Goal: Transaction & Acquisition: Purchase product/service

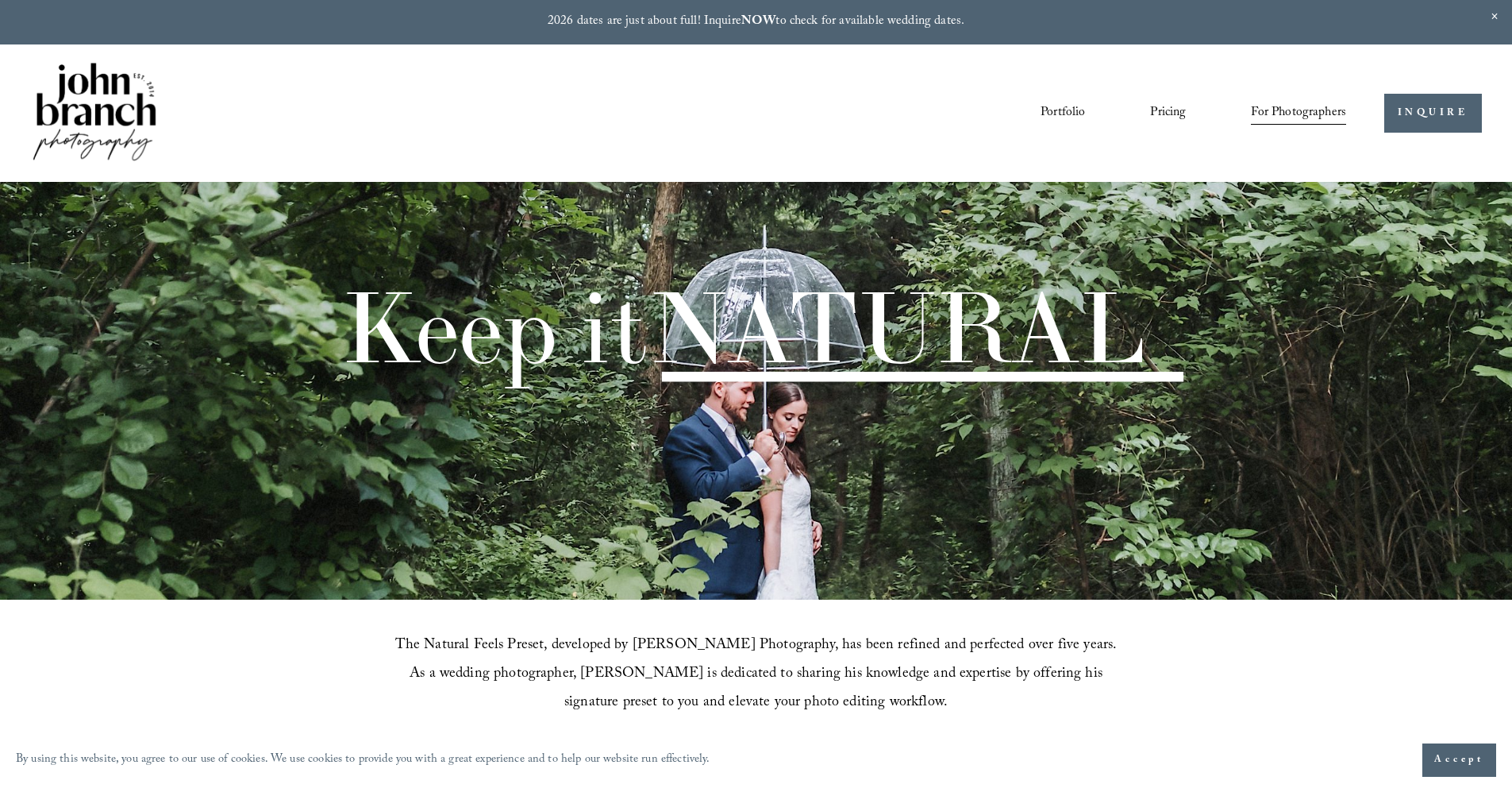
click at [0, 0] on span "Presets" at bounding box center [0, 0] width 0 height 0
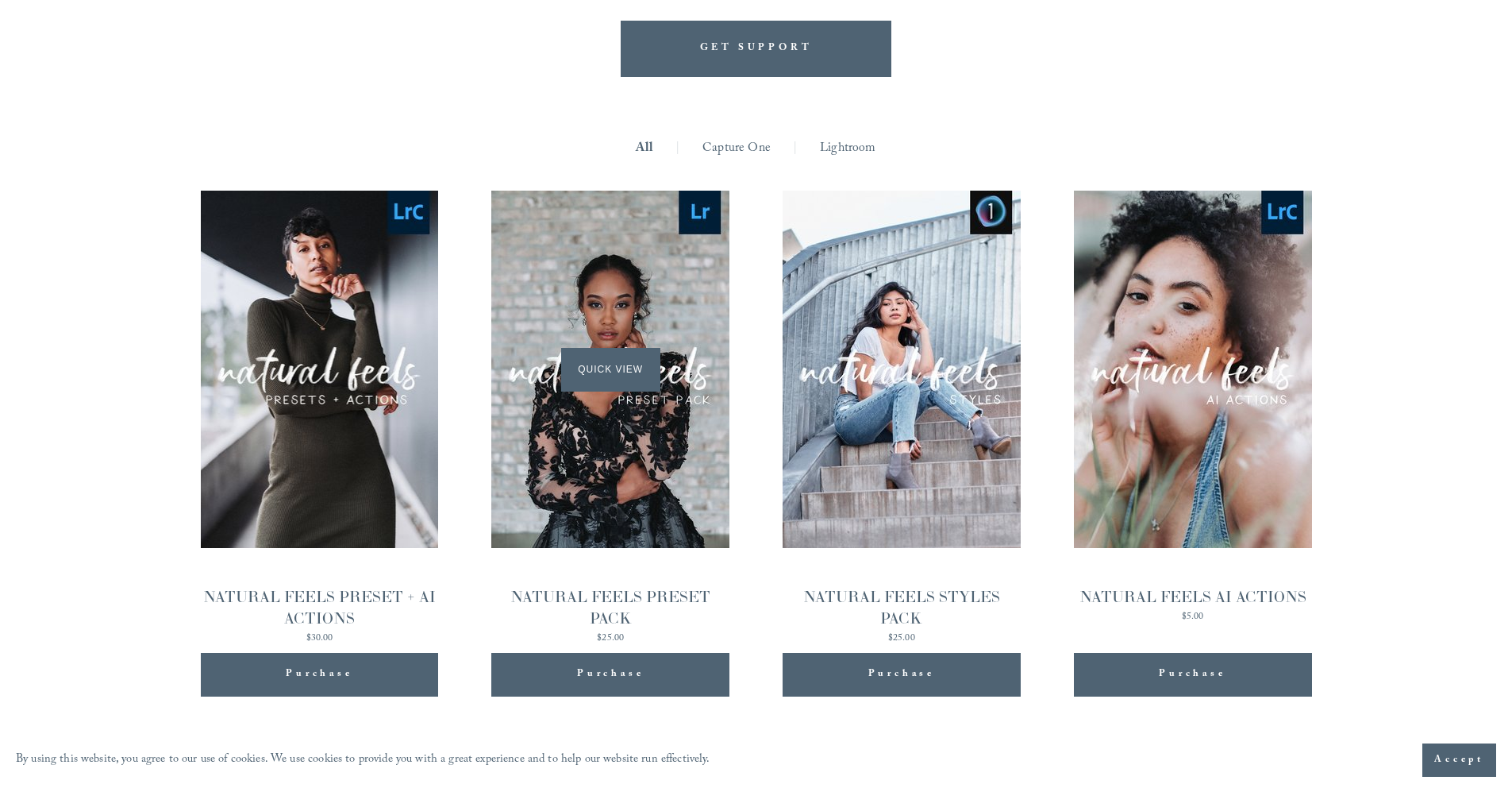
scroll to position [1741, 0]
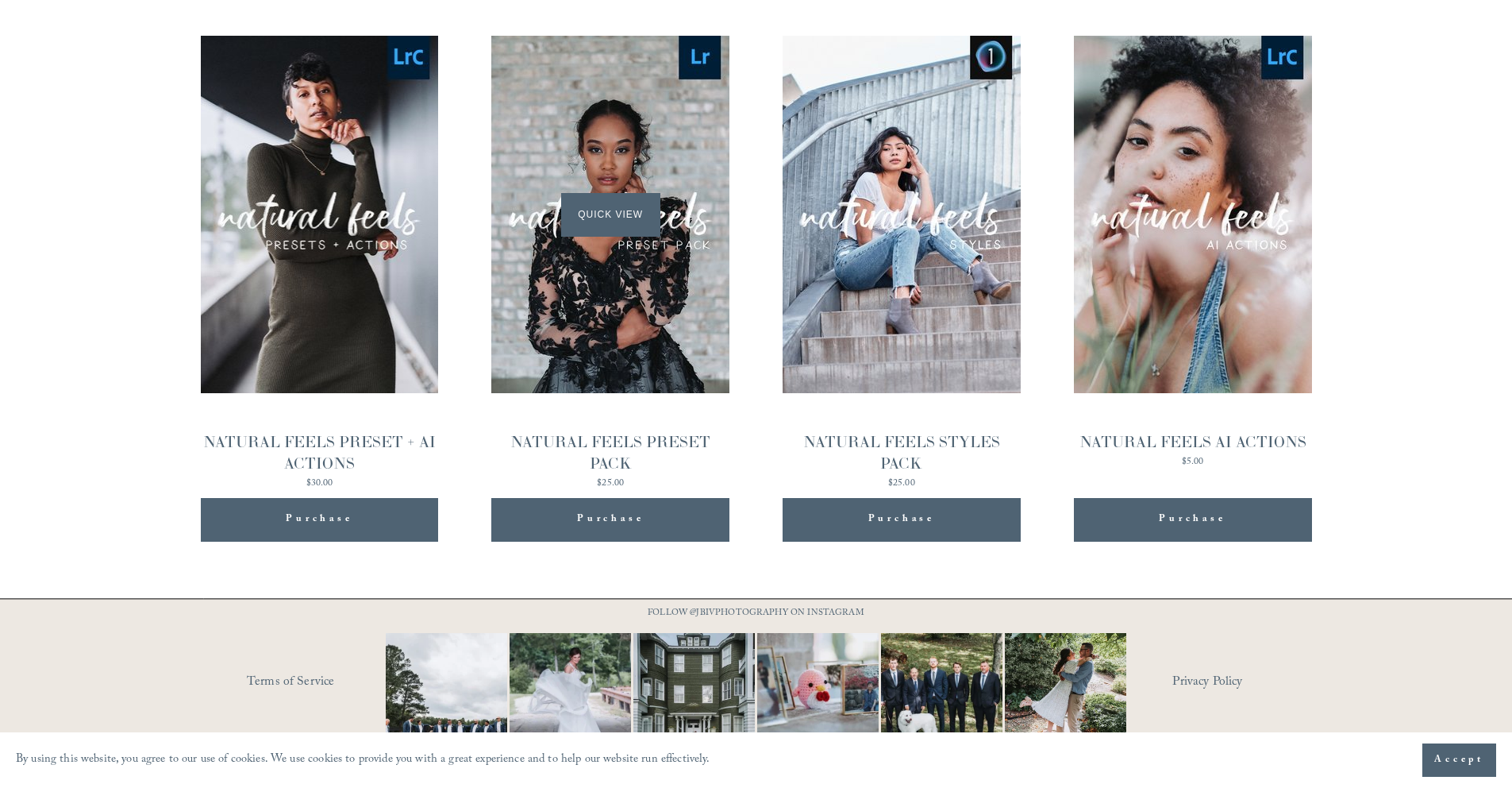
click at [600, 193] on span "Quick View" at bounding box center [611, 215] width 99 height 43
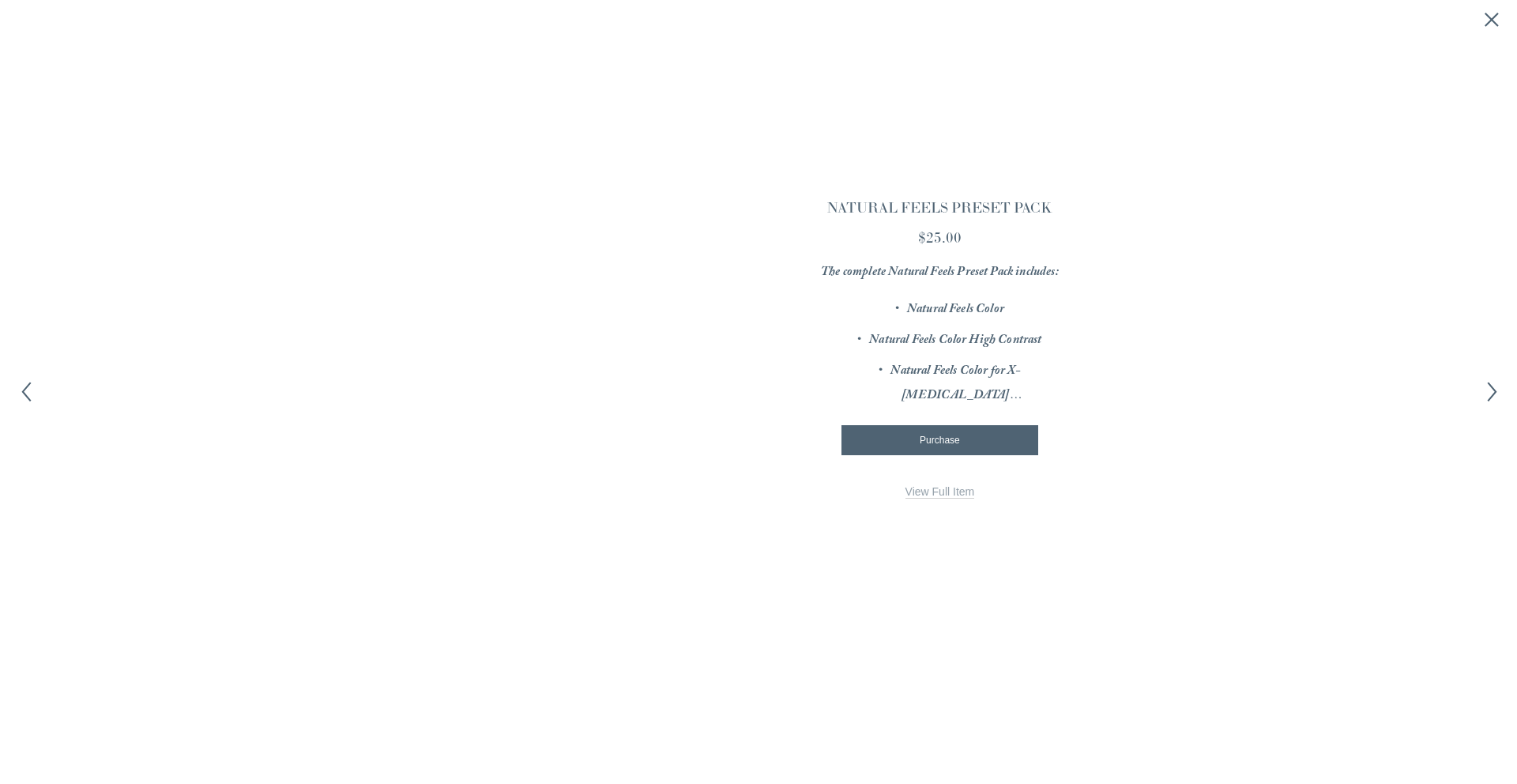
scroll to position [1736, 0]
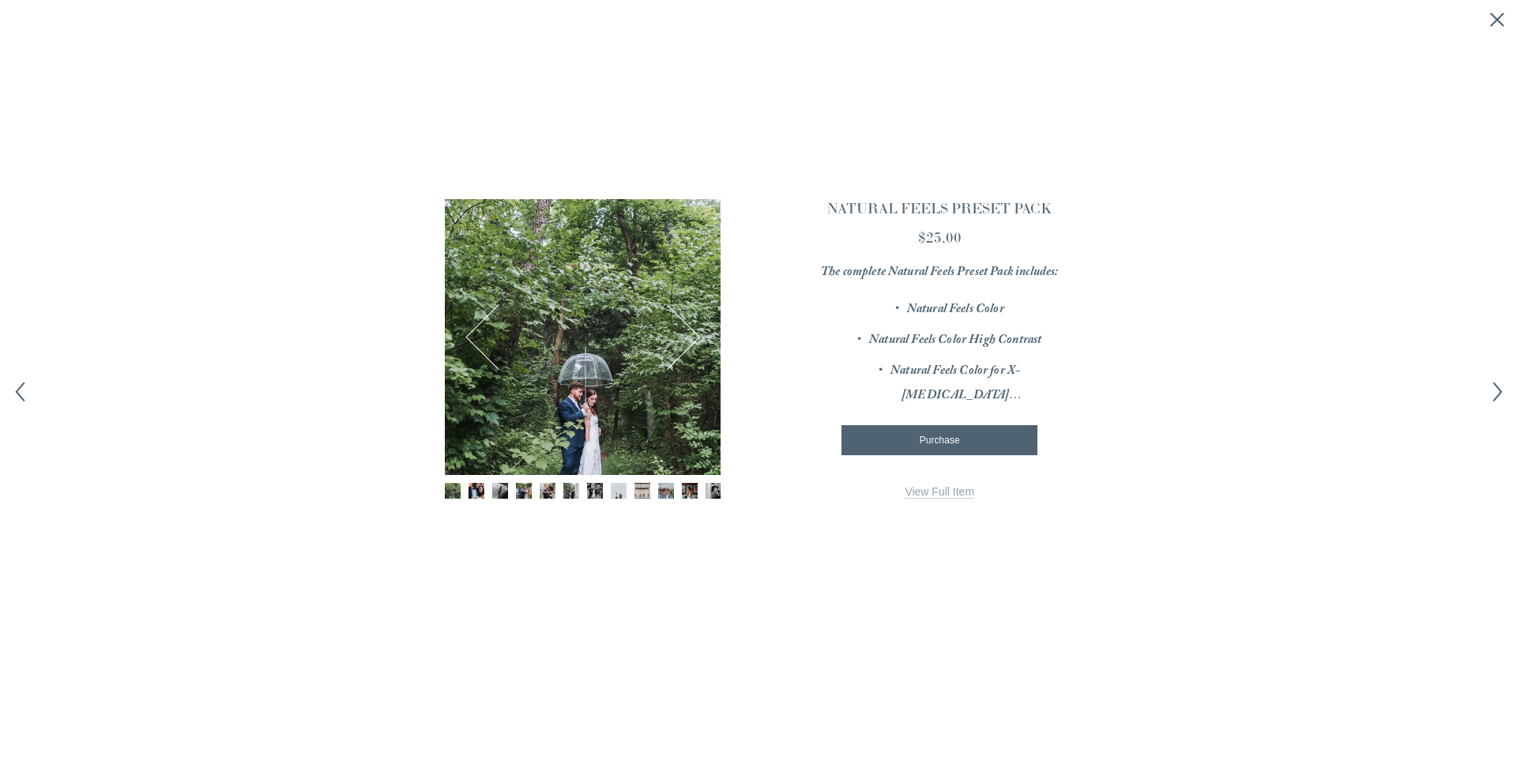
click at [476, 489] on img "Image 2 of 12" at bounding box center [476, 491] width 16 height 16
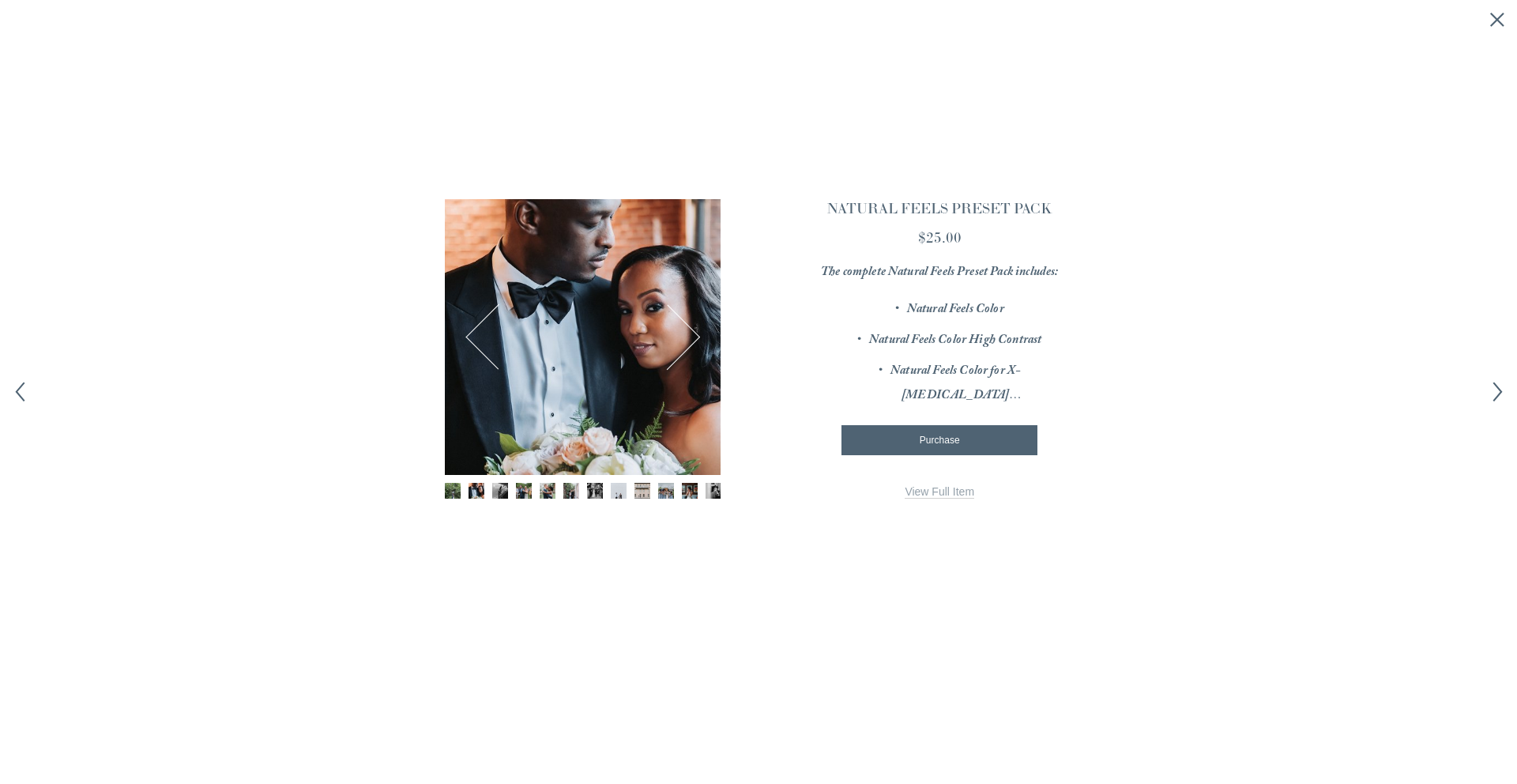
click at [497, 489] on img "Image 3 of 12" at bounding box center [501, 491] width 16 height 16
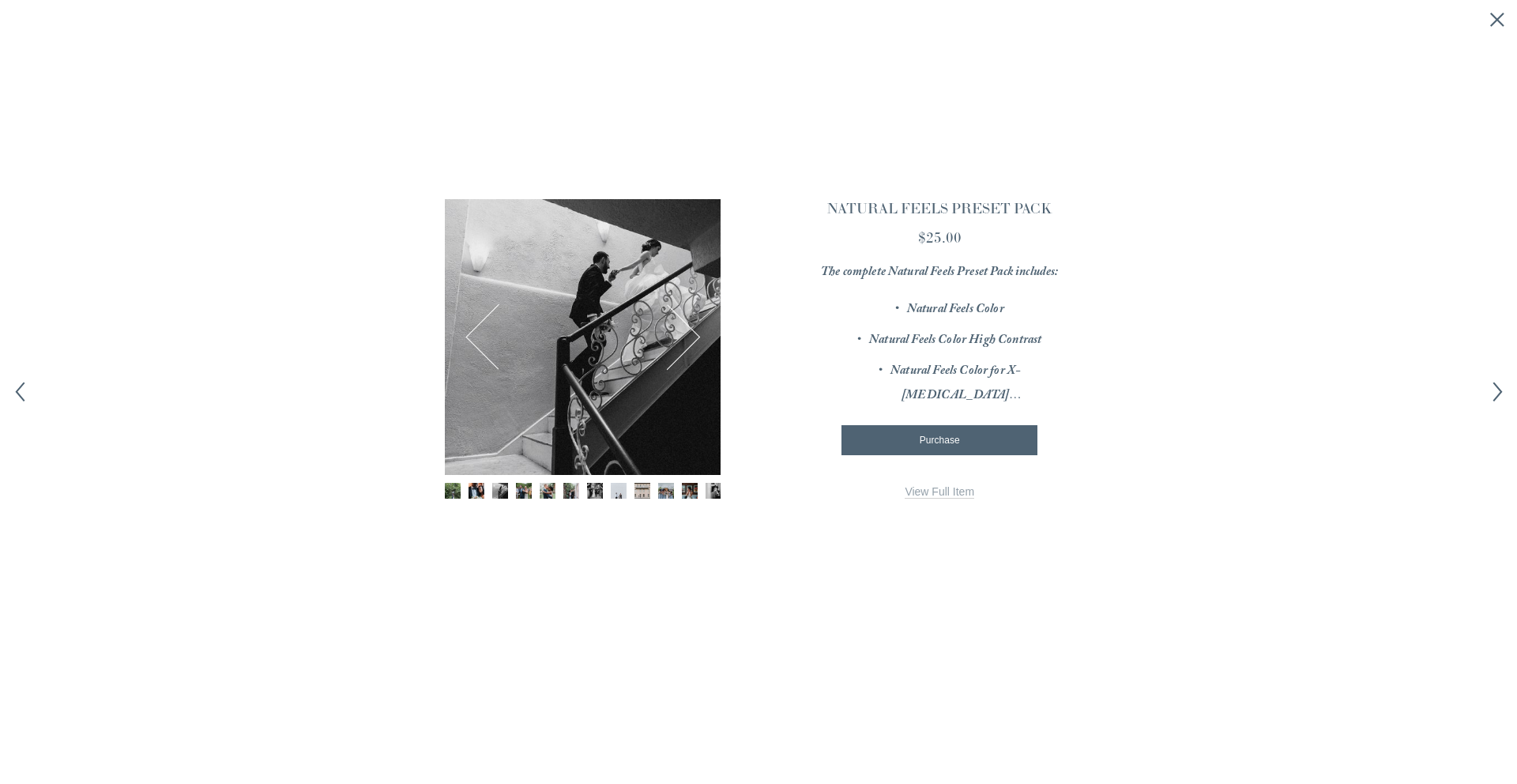
click at [520, 492] on img "Image 4 of 12" at bounding box center [524, 491] width 16 height 16
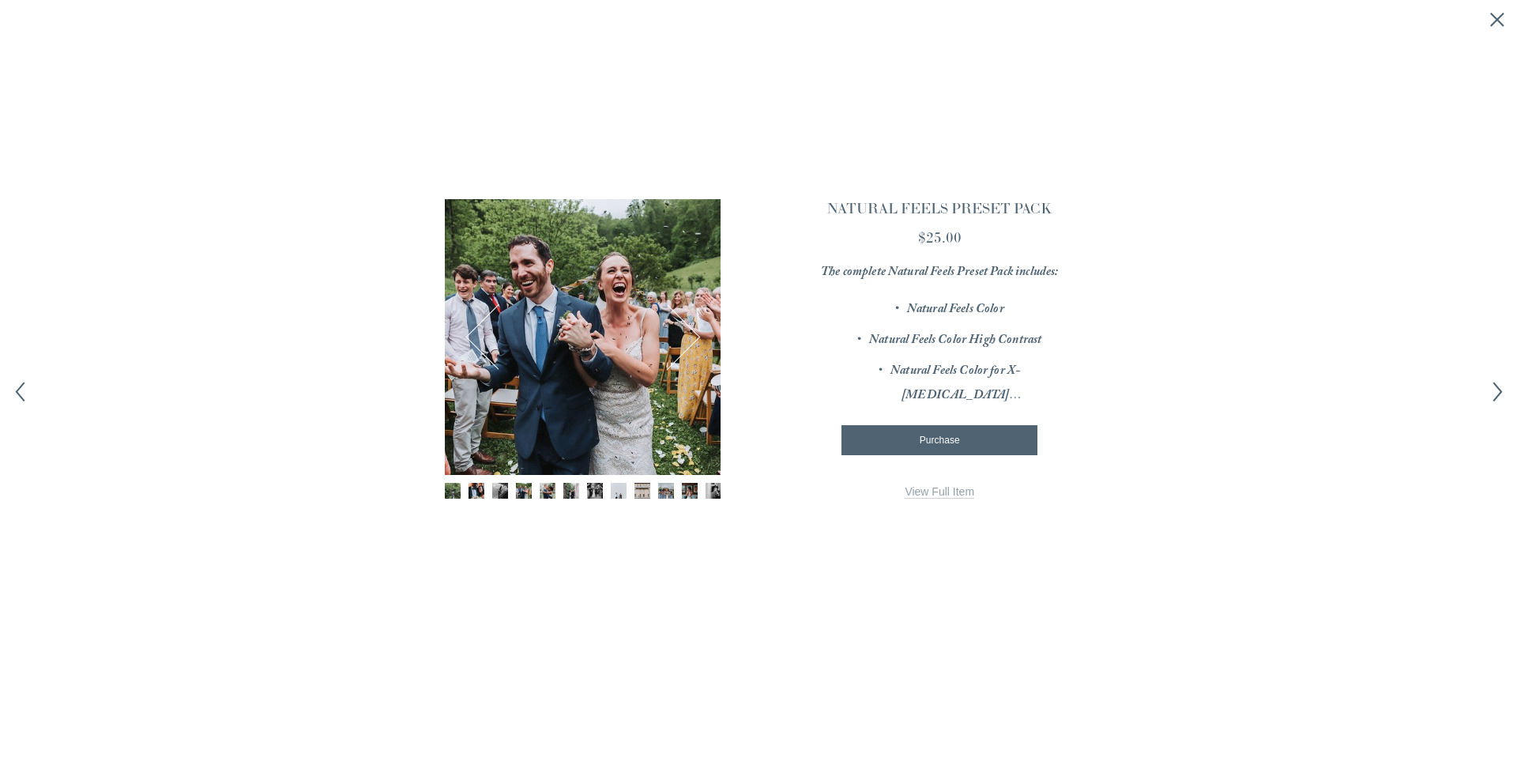
click at [943, 446] on span "Purchase" at bounding box center [939, 440] width 40 height 11
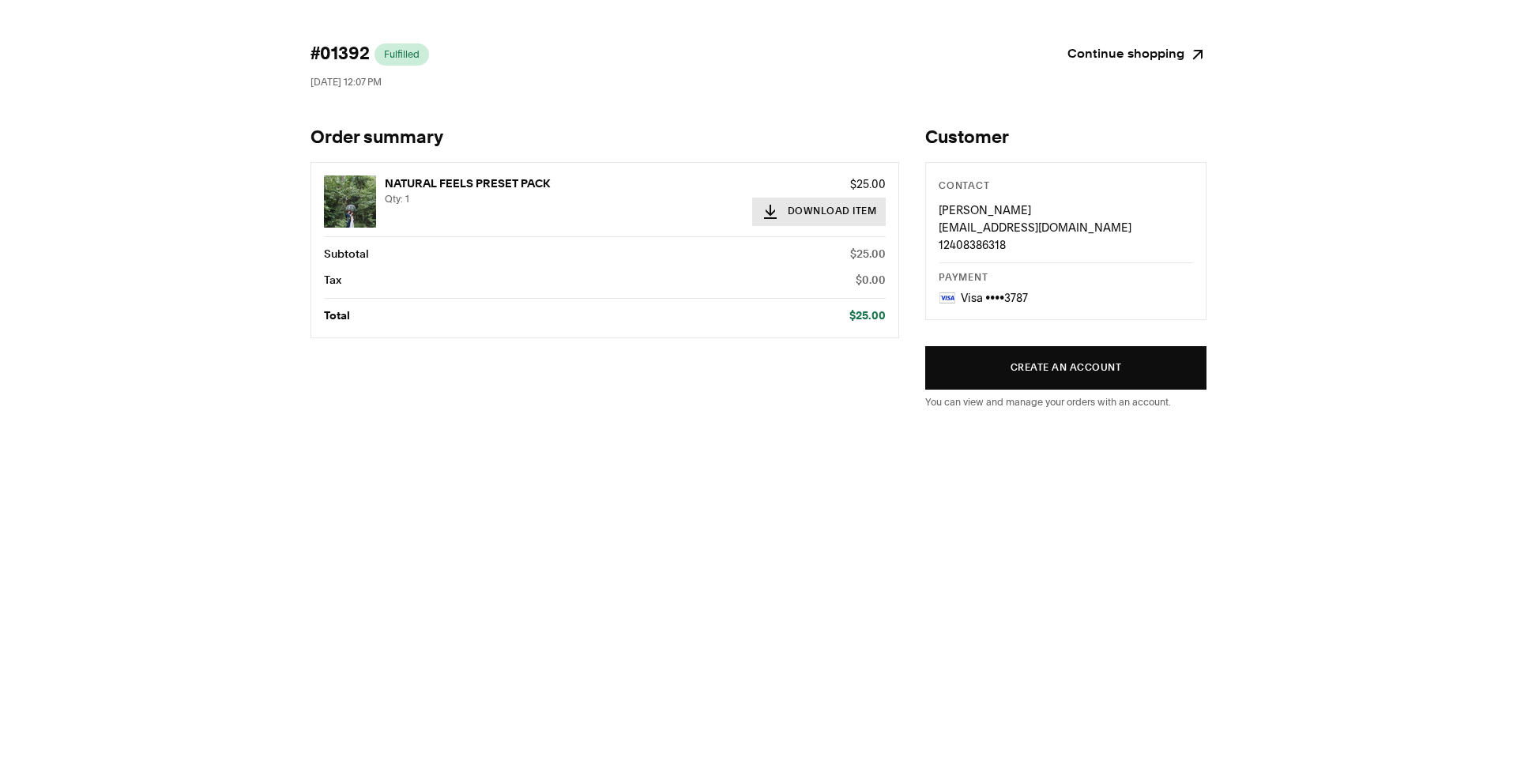
click at [819, 213] on button "Download Item" at bounding box center [819, 212] width 135 height 29
